Goal: Find specific page/section: Find specific page/section

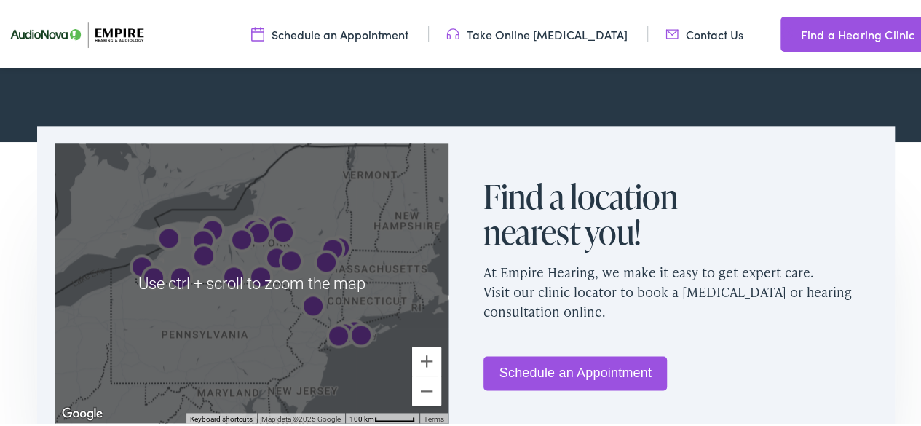
scroll to position [894, 0]
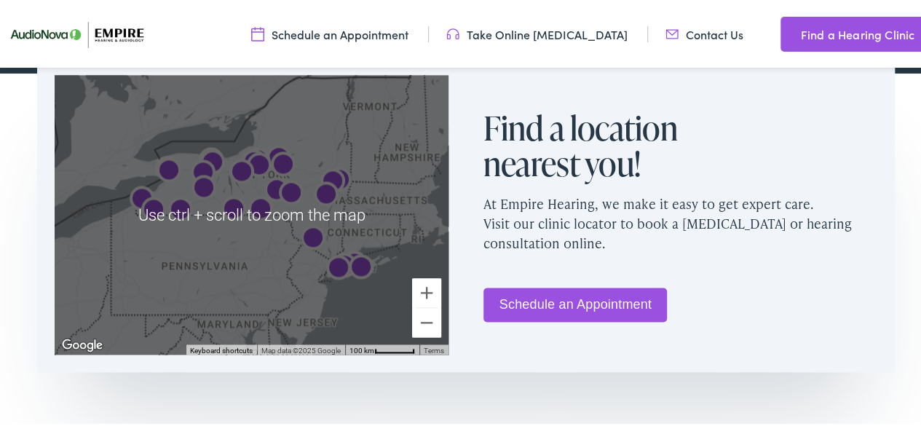
click at [261, 161] on img "AudioNova" at bounding box center [259, 164] width 35 height 35
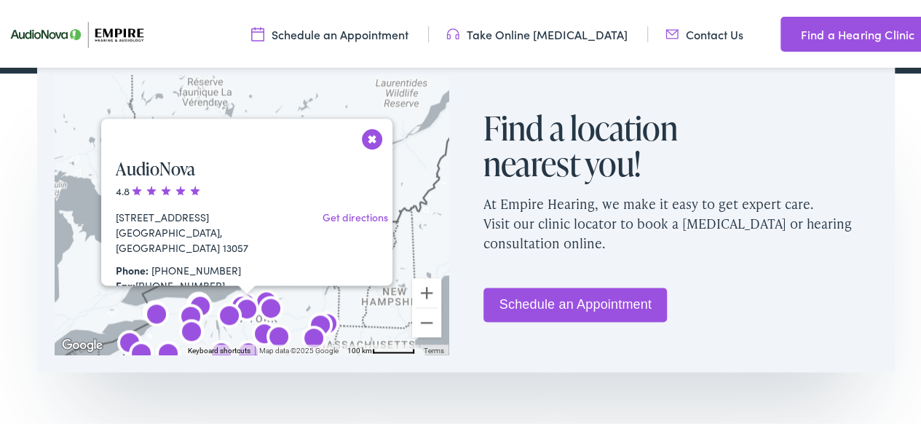
click at [368, 138] on button "Close" at bounding box center [372, 136] width 25 height 25
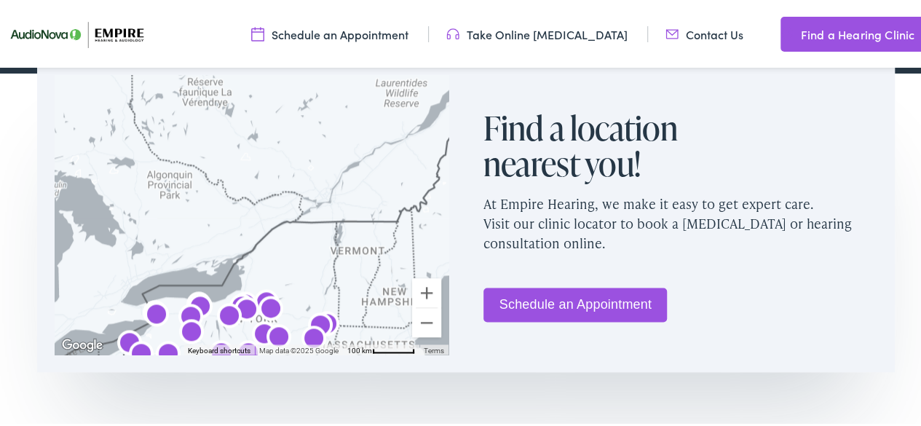
click at [264, 289] on img "AudioNova" at bounding box center [266, 301] width 35 height 35
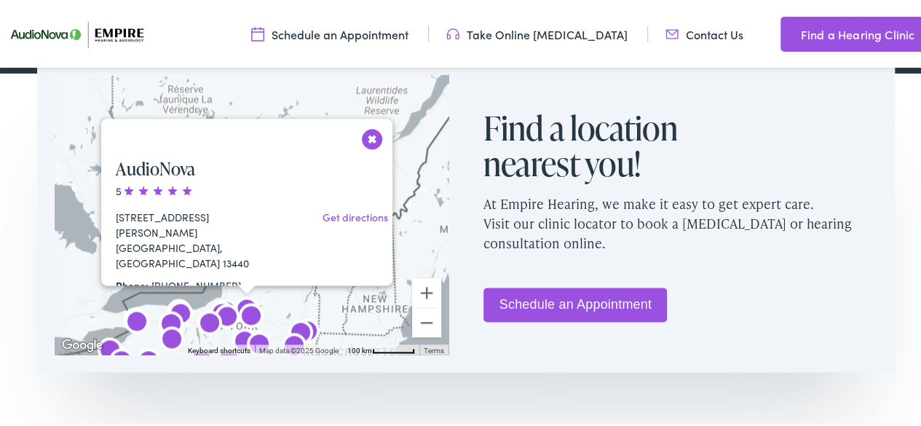
click at [215, 304] on img "AudioNova" at bounding box center [227, 315] width 35 height 35
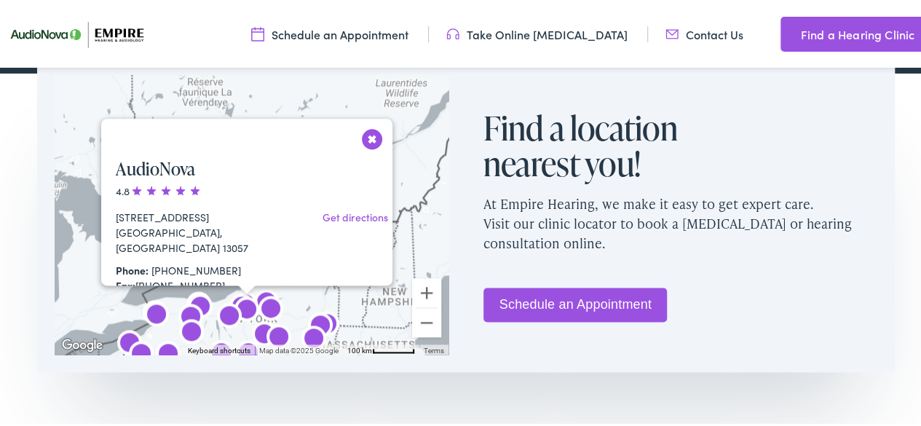
click at [230, 298] on img "AudioNova" at bounding box center [229, 315] width 35 height 35
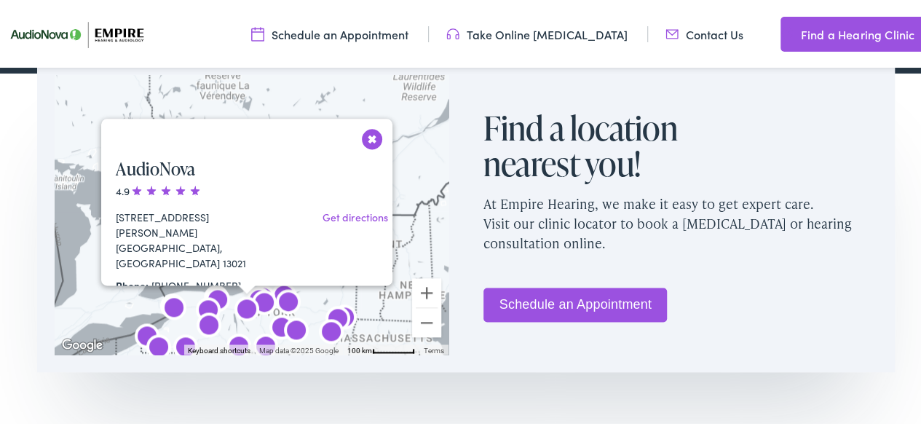
drag, startPoint x: 262, startPoint y: 298, endPoint x: 278, endPoint y: 303, distance: 16.8
click at [278, 303] on img "AudioNova" at bounding box center [264, 302] width 35 height 35
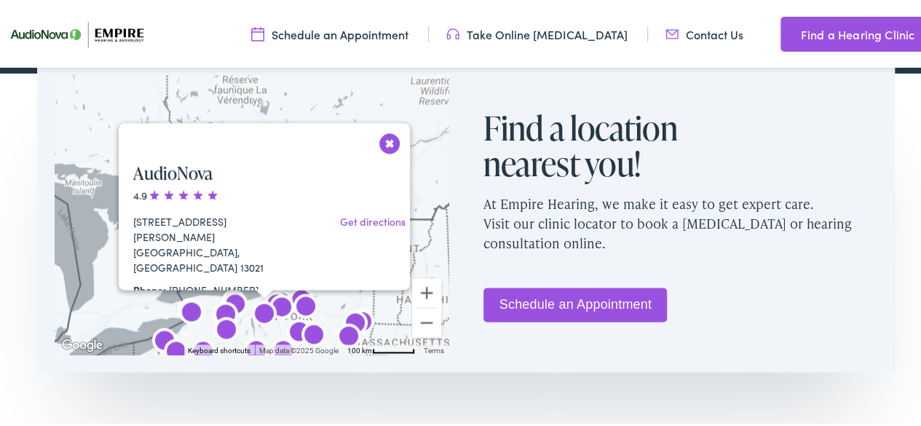
click at [387, 144] on button "Close" at bounding box center [389, 140] width 25 height 25
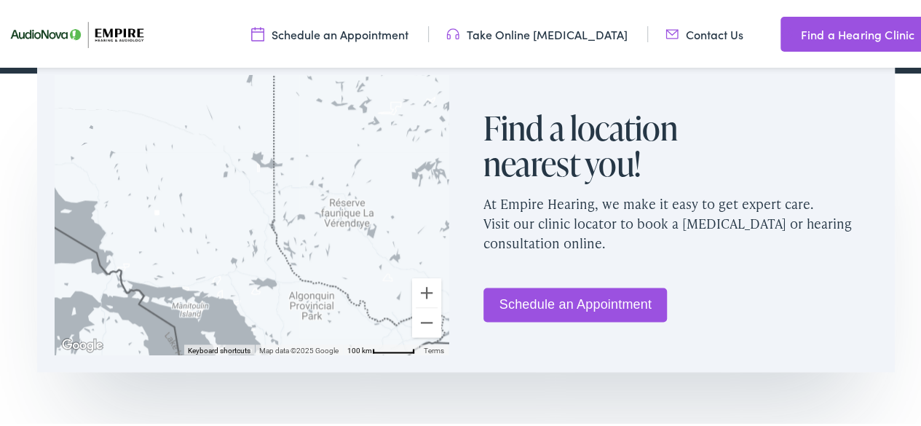
drag, startPoint x: 387, startPoint y: 144, endPoint x: 505, endPoint y: 272, distance: 174.1
click at [505, 272] on div "← Move left → Move right ↑ Move up ↓ Move down + Zoom in - Zoom out Home Jump l…" at bounding box center [466, 212] width 858 height 314
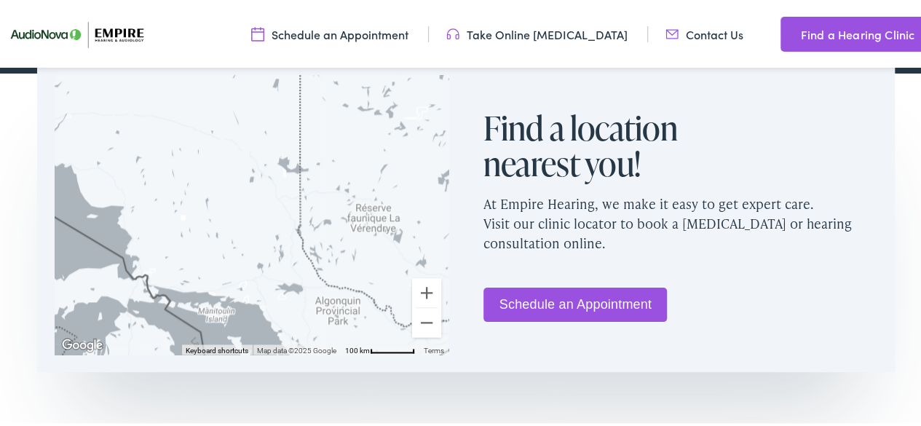
click at [499, 225] on p "At Empire Hearing, we make it easy to get expert care. Visit our clinic locator…" at bounding box center [680, 221] width 394 height 82
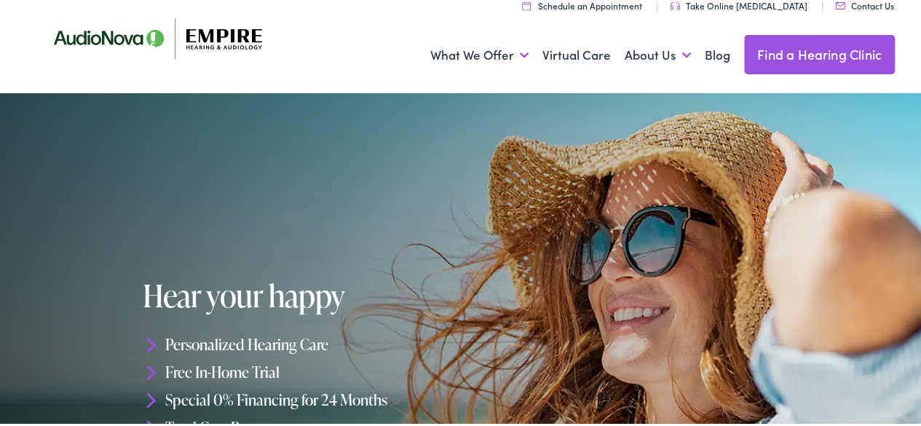
scroll to position [0, 0]
